Goal: Task Accomplishment & Management: Check status

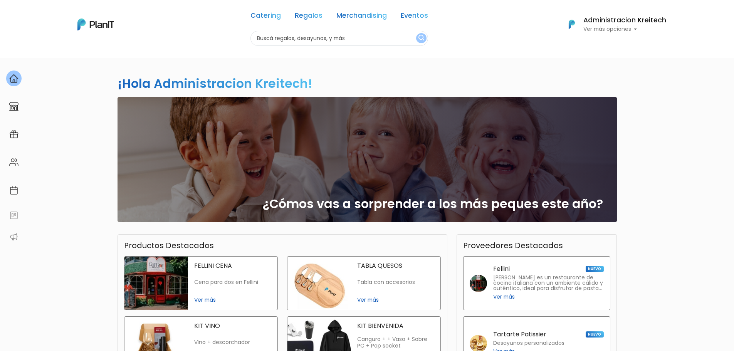
click at [619, 27] on p "Ver más opciones" at bounding box center [624, 29] width 83 height 5
click at [620, 45] on span "Mis Compras" at bounding box center [624, 45] width 40 height 9
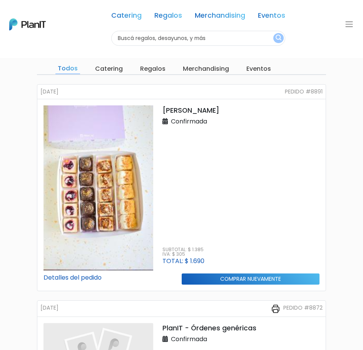
scroll to position [77, 0]
